Goal: Task Accomplishment & Management: Manage account settings

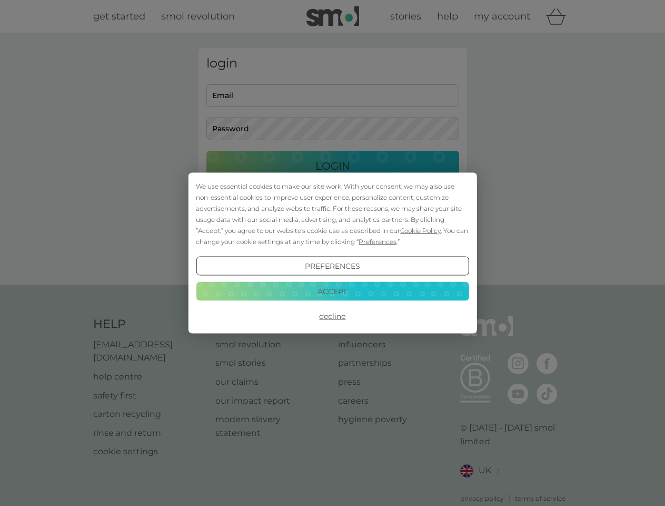
click at [421, 230] on span "Cookie Policy" at bounding box center [420, 231] width 41 height 8
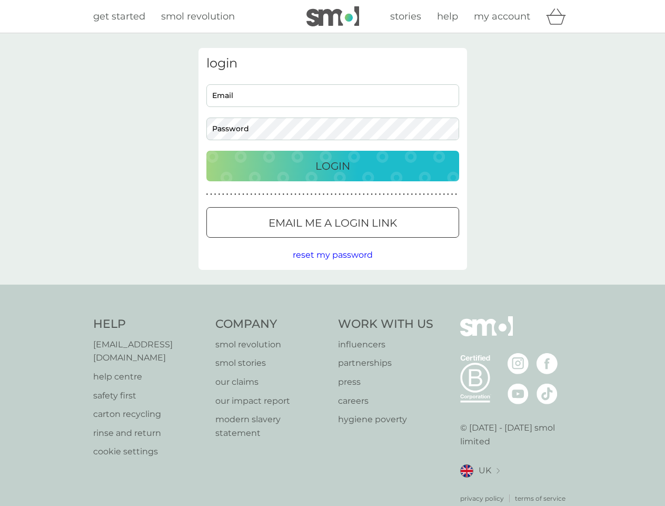
click at [377, 241] on div "login Email Password Login ● ● ● ● ● ● ● ● ● ● ● ● ● ● ● ● ● ● ● ● ● ● ● ● ● ● …" at bounding box center [333, 159] width 269 height 222
click at [332, 266] on div "login Email Password Login ● ● ● ● ● ● ● ● ● ● ● ● ● ● ● ● ● ● ● ● ● ● ● ● ● ● …" at bounding box center [333, 159] width 269 height 222
click at [332, 316] on div "Help [EMAIL_ADDRESS][DOMAIN_NAME] help centre safety first carton recycling rin…" at bounding box center [332, 409] width 479 height 187
click at [332, 291] on div "Help [EMAIL_ADDRESS][DOMAIN_NAME] help centre safety first carton recycling rin…" at bounding box center [332, 409] width 665 height 250
